Goal: Task Accomplishment & Management: Complete application form

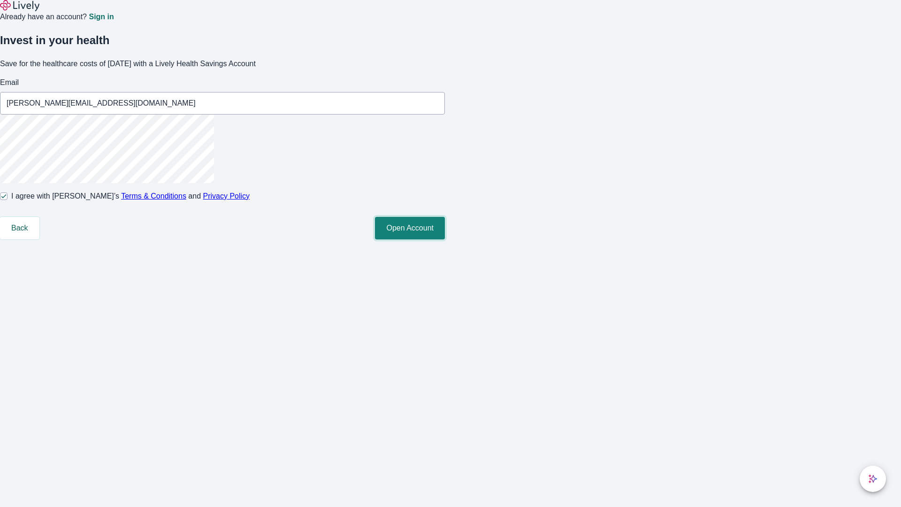
click at [445, 239] on button "Open Account" at bounding box center [410, 228] width 70 height 23
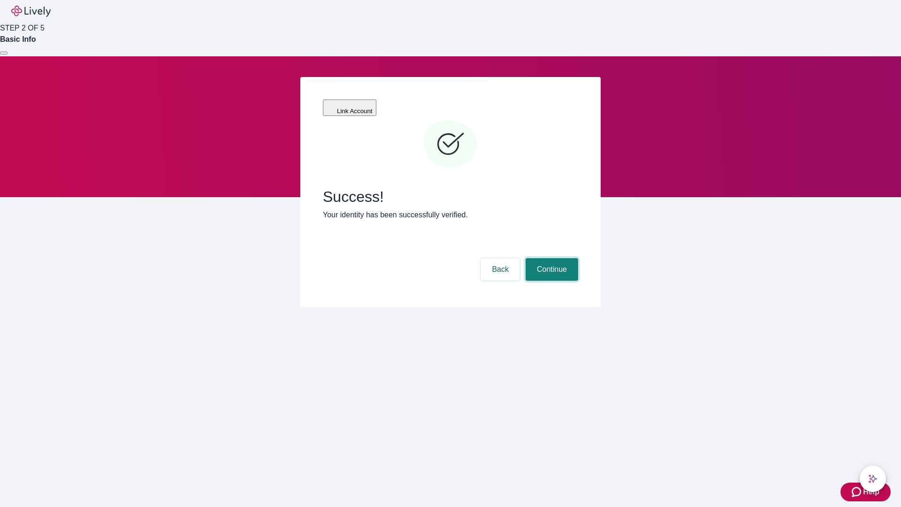
click at [550, 258] on button "Continue" at bounding box center [552, 269] width 53 height 23
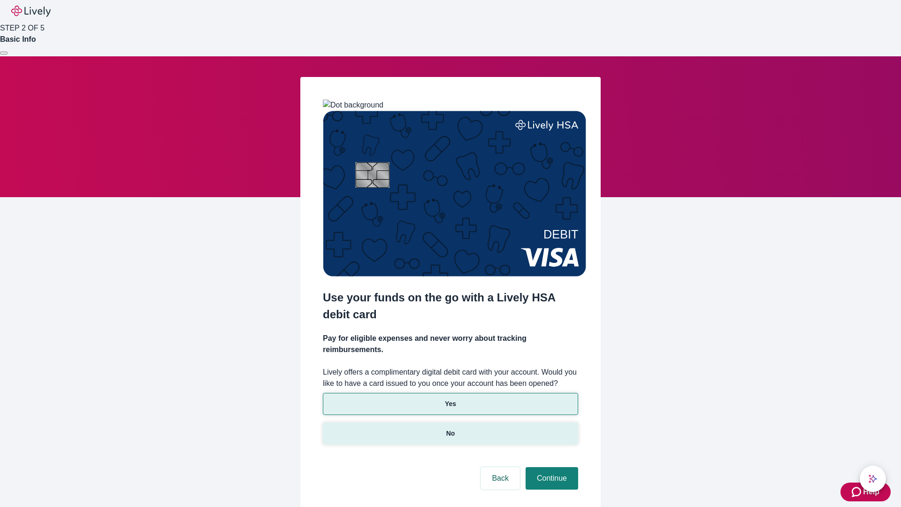
click at [450, 428] on p "No" at bounding box center [450, 433] width 9 height 10
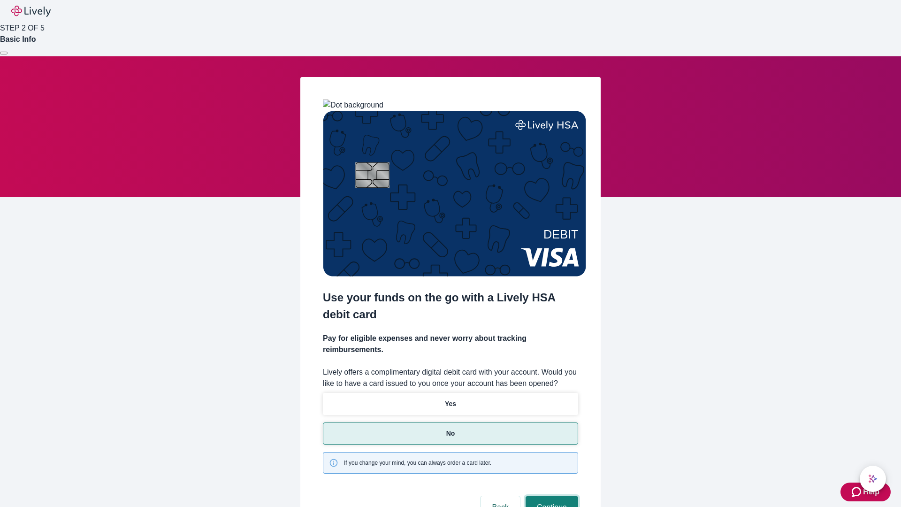
click at [550, 496] on button "Continue" at bounding box center [552, 507] width 53 height 23
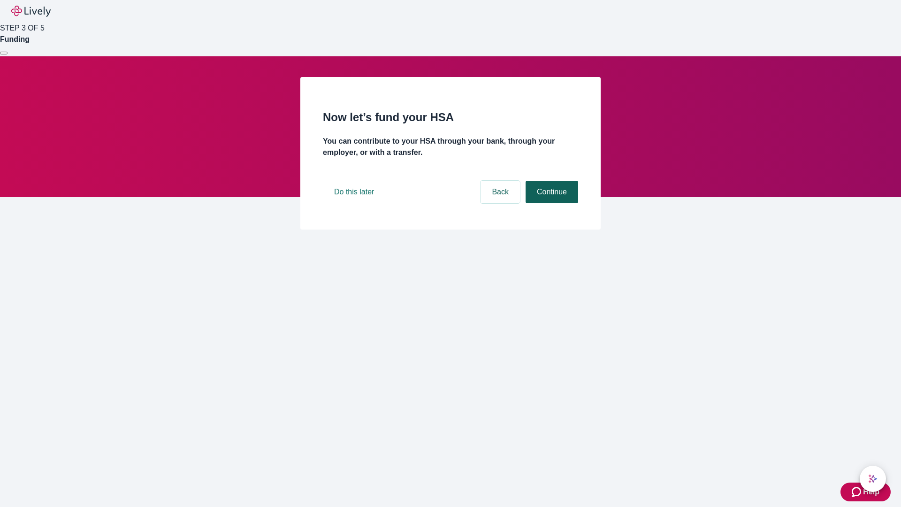
click at [550, 203] on button "Continue" at bounding box center [552, 192] width 53 height 23
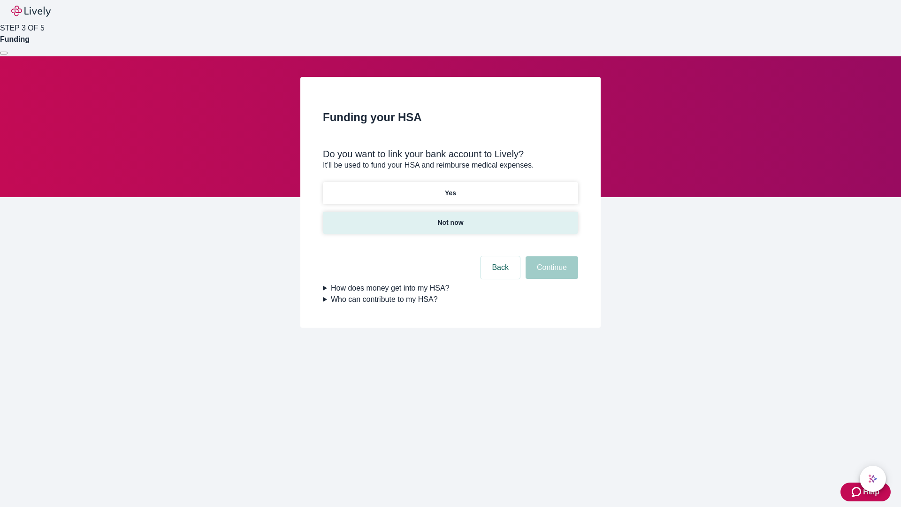
click at [450, 218] on p "Not now" at bounding box center [450, 223] width 26 height 10
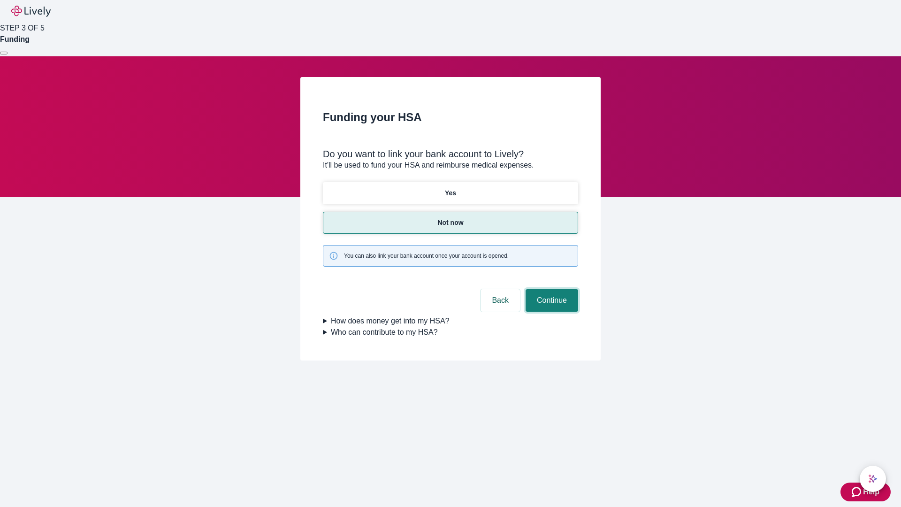
click at [550, 289] on button "Continue" at bounding box center [552, 300] width 53 height 23
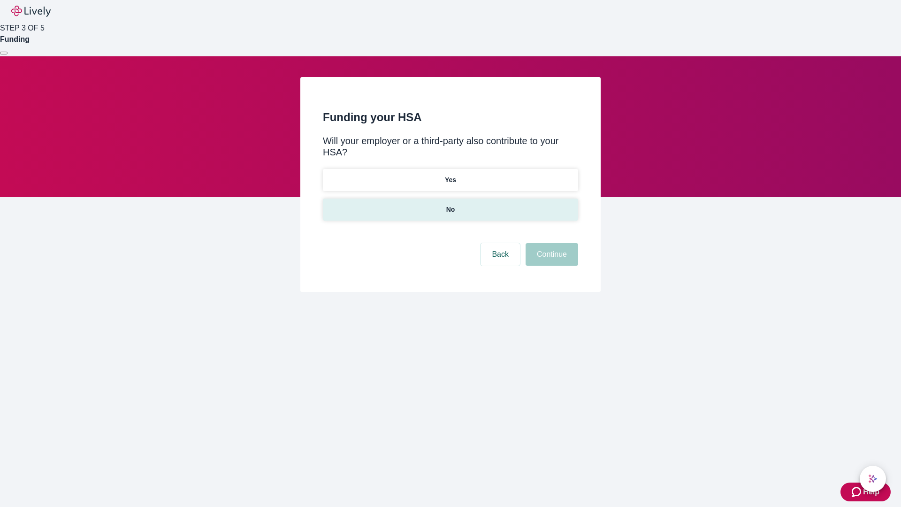
click at [450, 205] on p "No" at bounding box center [450, 210] width 9 height 10
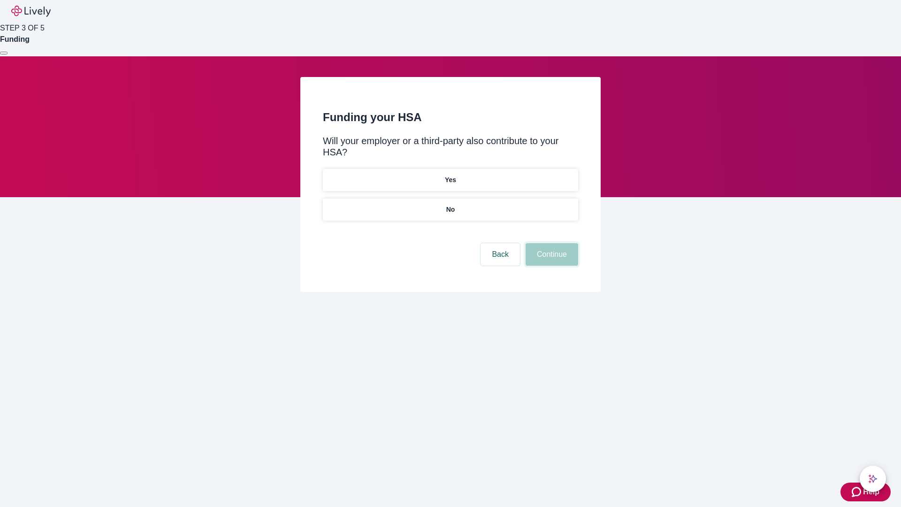
click at [550, 243] on button "Continue" at bounding box center [552, 254] width 53 height 23
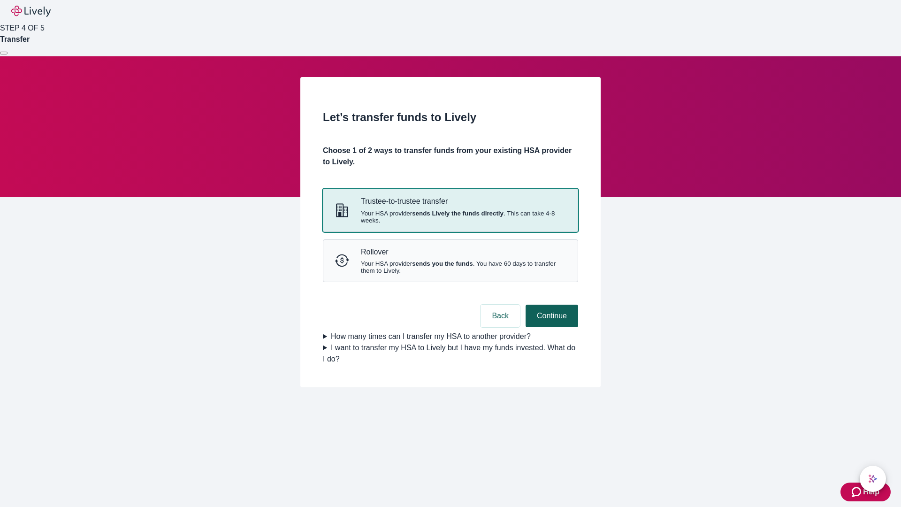
click at [450, 217] on strong "sends Lively the funds directly" at bounding box center [458, 213] width 92 height 7
click at [550, 327] on button "Continue" at bounding box center [552, 316] width 53 height 23
